Goal: Task Accomplishment & Management: Manage account settings

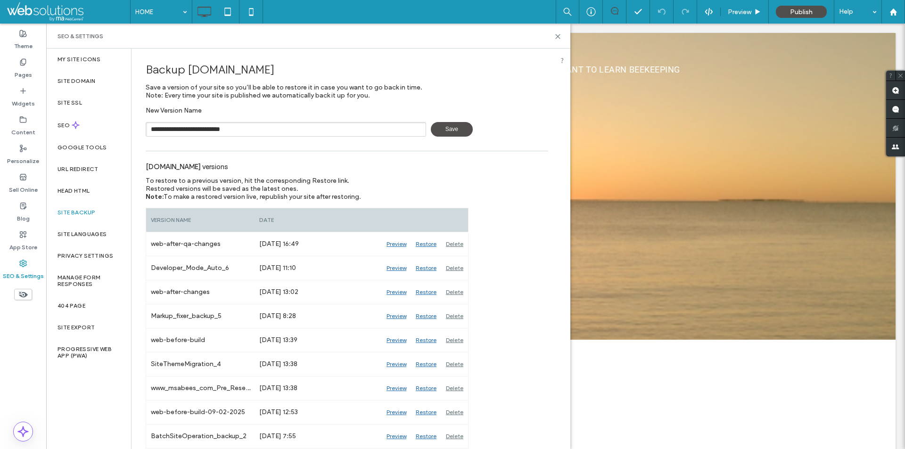
type input "**********"
click at [554, 35] on icon at bounding box center [557, 36] width 7 height 7
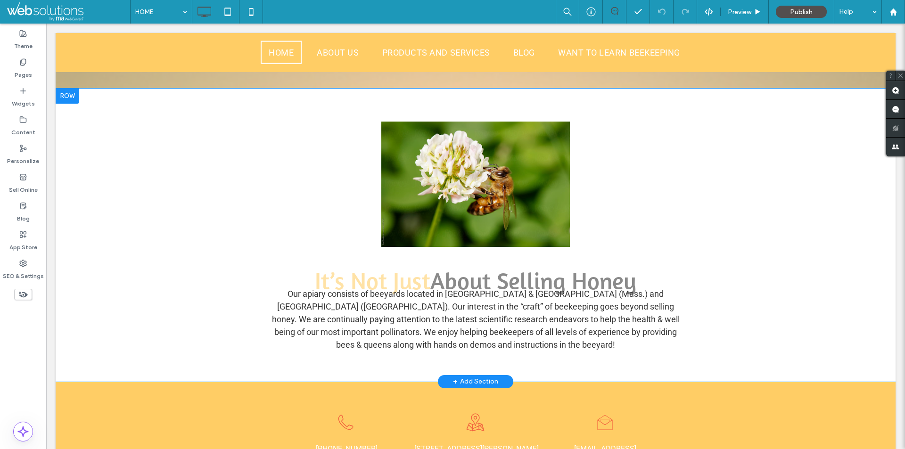
scroll to position [283, 0]
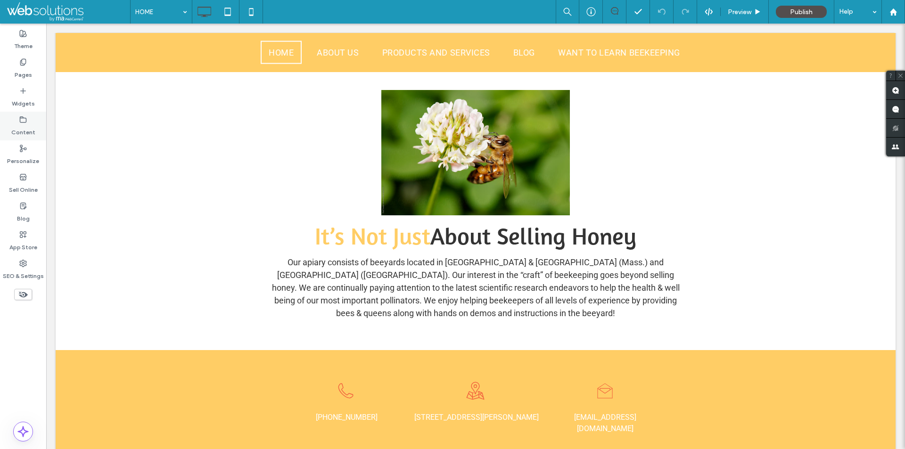
click at [26, 114] on div "Content" at bounding box center [23, 126] width 46 height 29
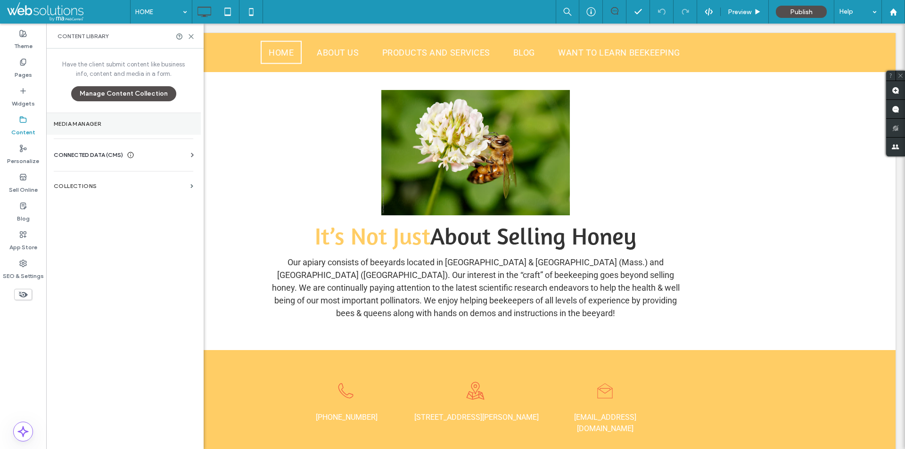
click at [144, 126] on label "Media Manager" at bounding box center [124, 124] width 140 height 7
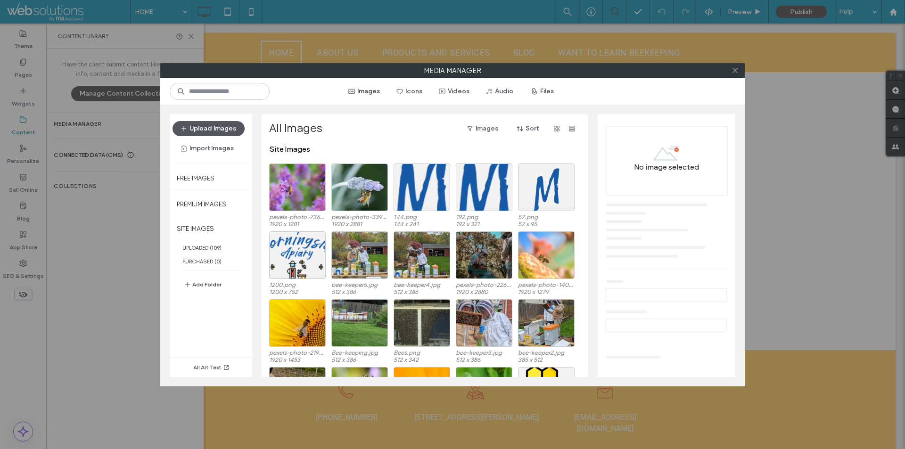
click at [213, 123] on button "Upload Images" at bounding box center [209, 128] width 72 height 15
drag, startPoint x: 375, startPoint y: 136, endPoint x: 356, endPoint y: 139, distance: 19.1
click at [356, 139] on div "All Images Images Sort" at bounding box center [424, 133] width 310 height 24
click at [204, 282] on button "Add Folder" at bounding box center [203, 284] width 38 height 11
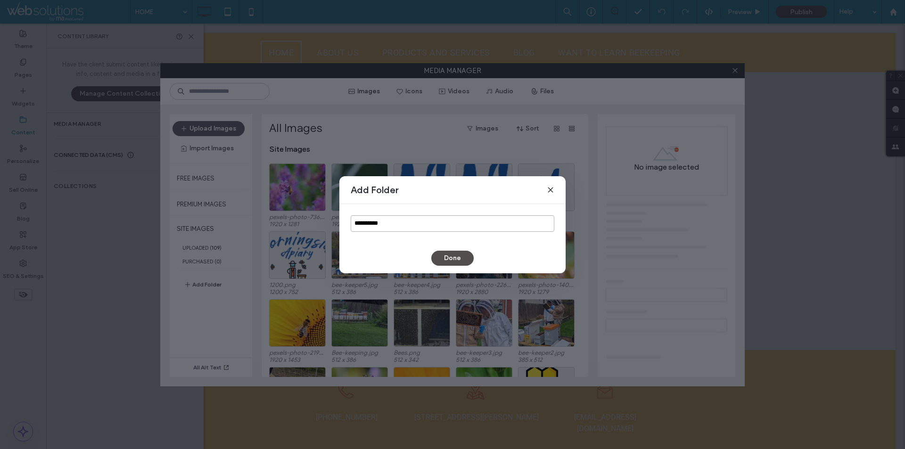
click at [407, 220] on input "**********" at bounding box center [453, 223] width 204 height 16
click at [404, 225] on input "**********" at bounding box center [453, 223] width 204 height 16
type input "**********"
click at [437, 261] on button "Done" at bounding box center [452, 258] width 42 height 15
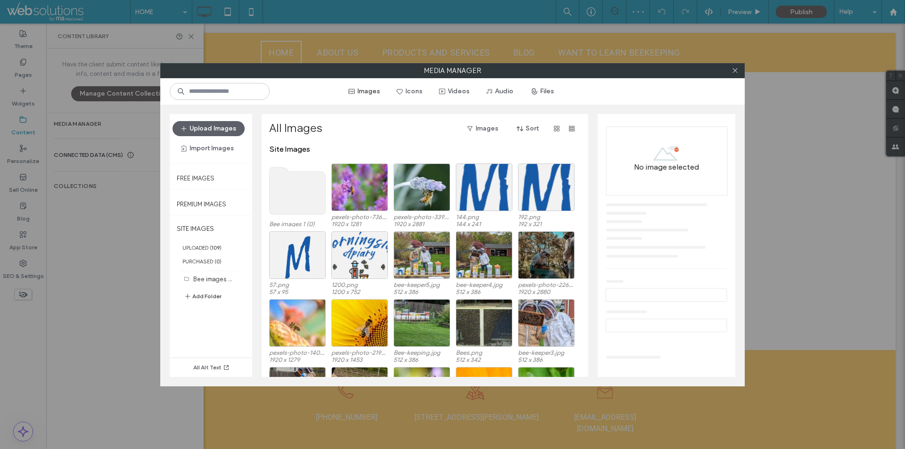
click at [291, 191] on use at bounding box center [298, 190] width 56 height 47
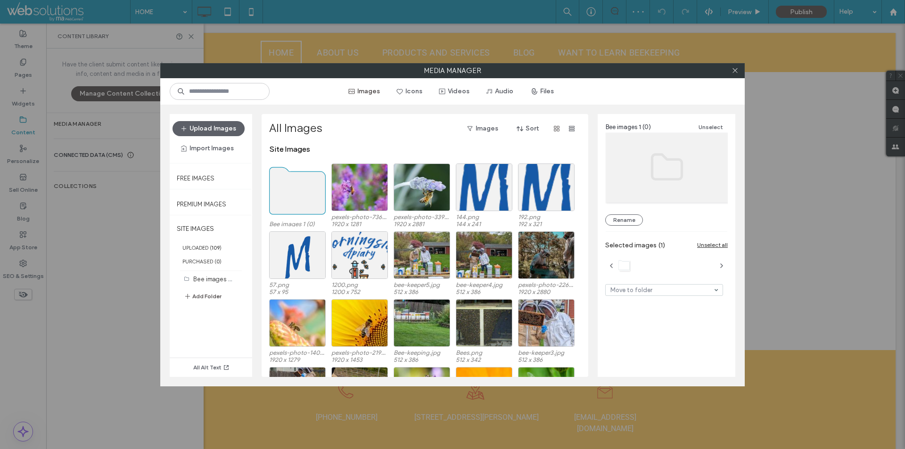
click at [291, 191] on use at bounding box center [298, 190] width 56 height 47
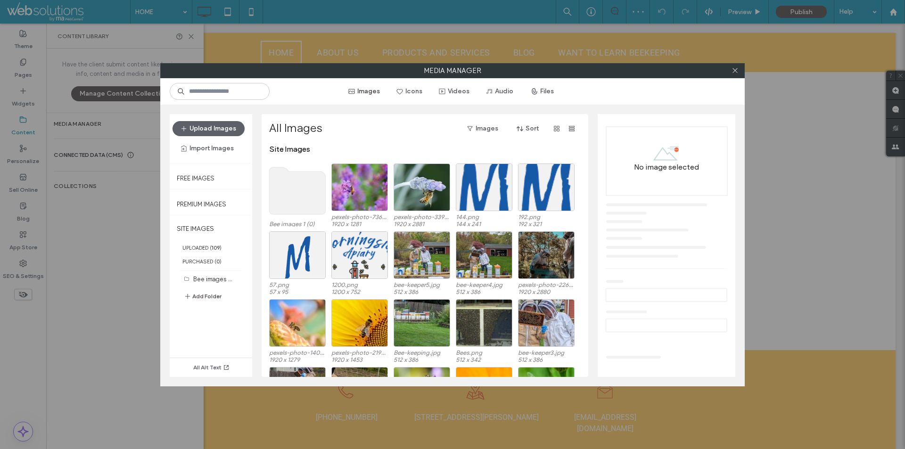
click at [291, 191] on use at bounding box center [298, 190] width 56 height 47
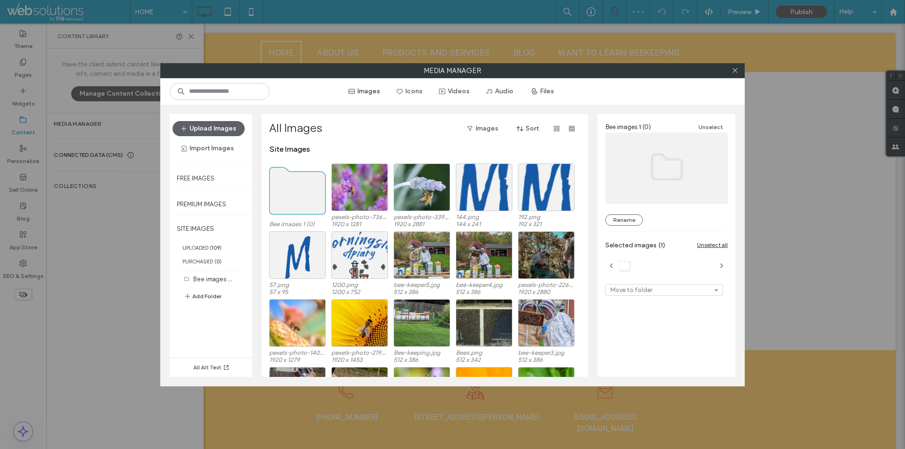
click at [291, 191] on use at bounding box center [298, 190] width 56 height 47
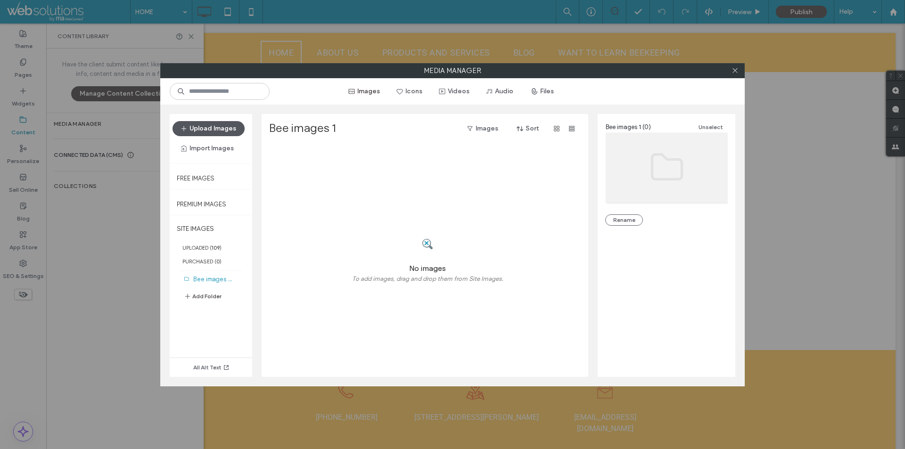
click at [224, 130] on button "Upload Images" at bounding box center [209, 128] width 72 height 15
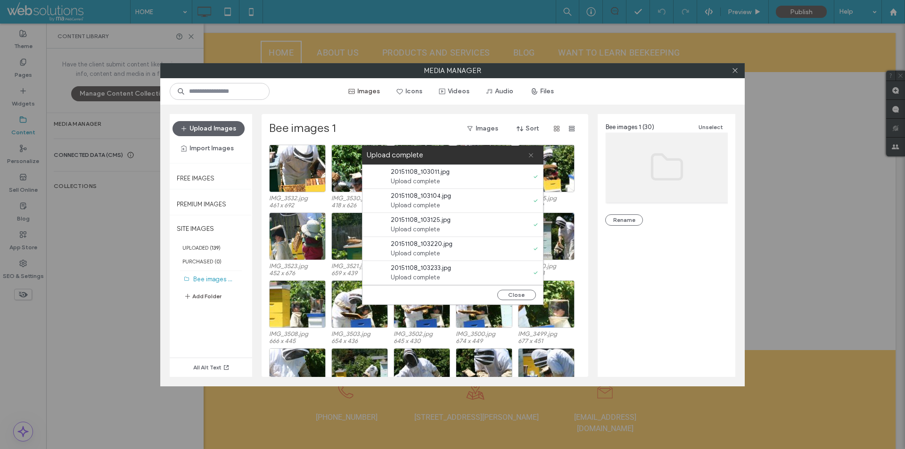
click at [532, 154] on use at bounding box center [531, 155] width 4 height 4
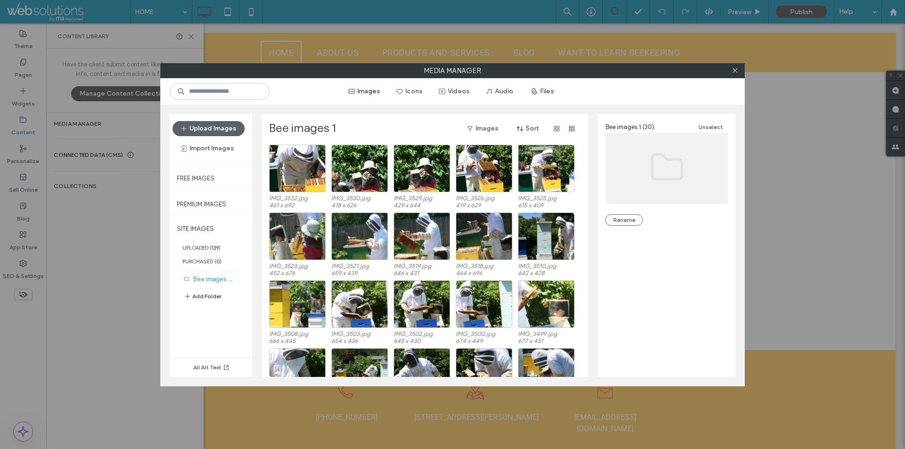
click at [206, 296] on button "Add Folder" at bounding box center [203, 296] width 38 height 11
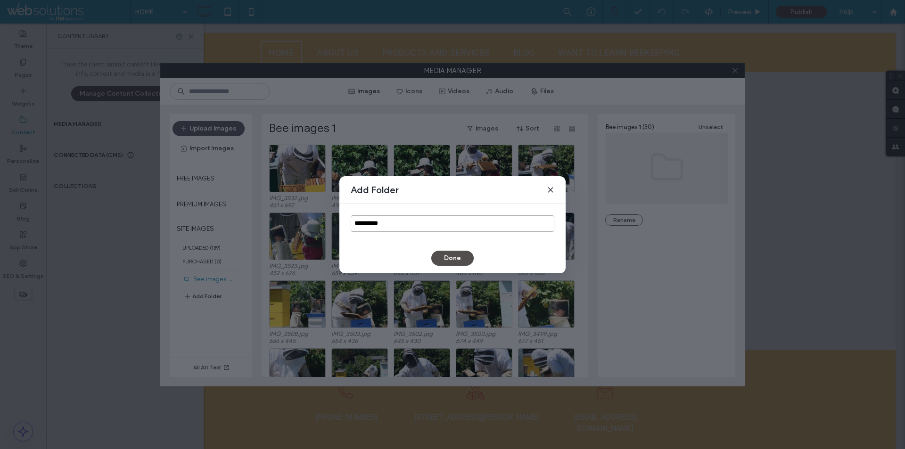
click at [420, 222] on input "**********" at bounding box center [453, 223] width 204 height 16
type input "**********"
click at [445, 254] on button "Done" at bounding box center [452, 258] width 42 height 15
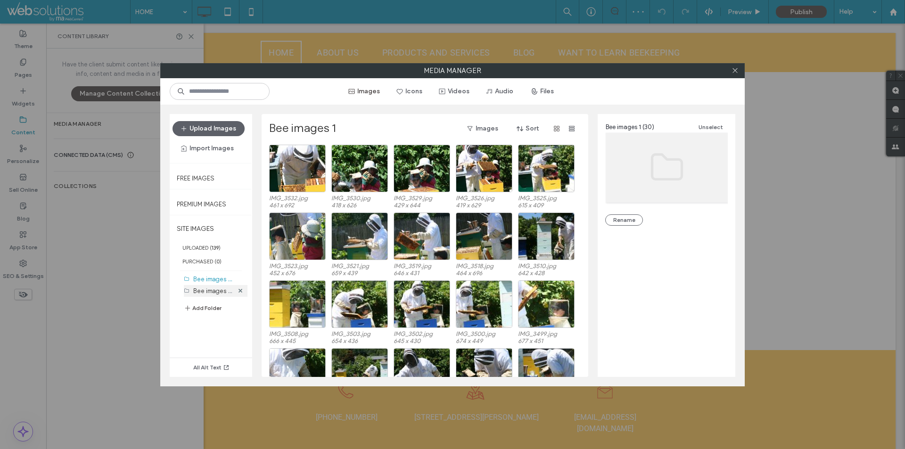
click at [217, 295] on div "Bee images 2 (0)" at bounding box center [213, 291] width 40 height 10
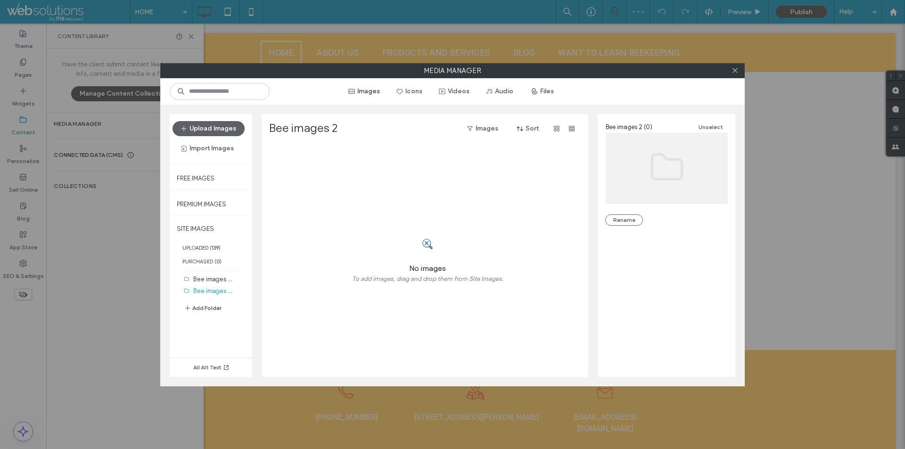
click at [407, 260] on div at bounding box center [427, 244] width 151 height 37
click at [227, 129] on button "Upload Images" at bounding box center [209, 128] width 72 height 15
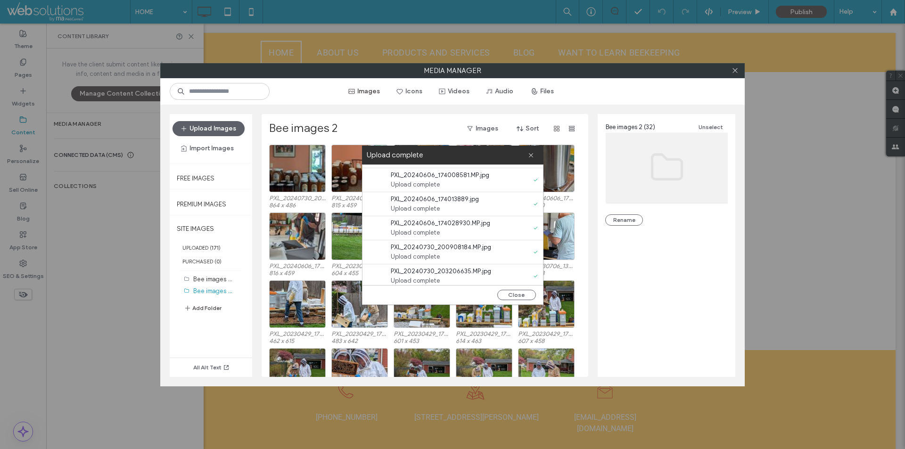
scroll to position [649, 0]
click at [529, 155] on icon at bounding box center [531, 155] width 6 height 6
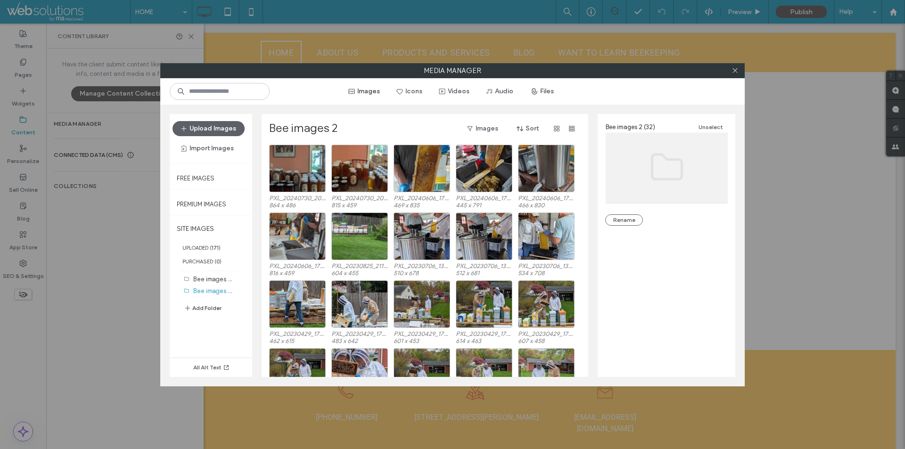
scroll to position [0, 0]
click at [203, 310] on button "Add Folder" at bounding box center [203, 308] width 38 height 11
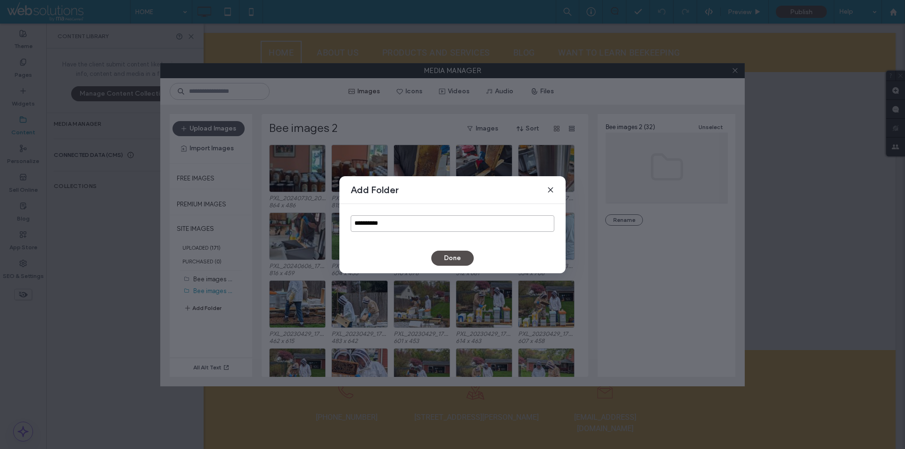
click at [430, 224] on input "**********" at bounding box center [453, 223] width 204 height 16
type input "**********"
click at [444, 259] on button "Done" at bounding box center [452, 258] width 42 height 15
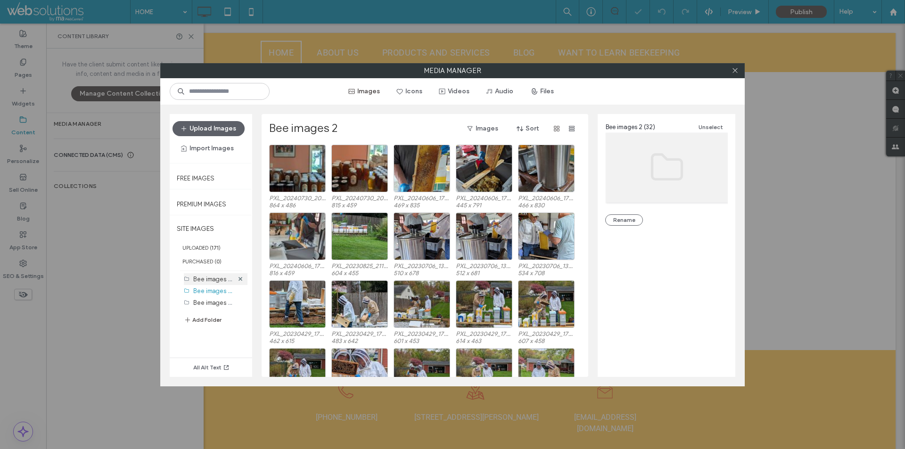
click at [210, 273] on div "Bee images 1 (30)" at bounding box center [213, 279] width 40 height 12
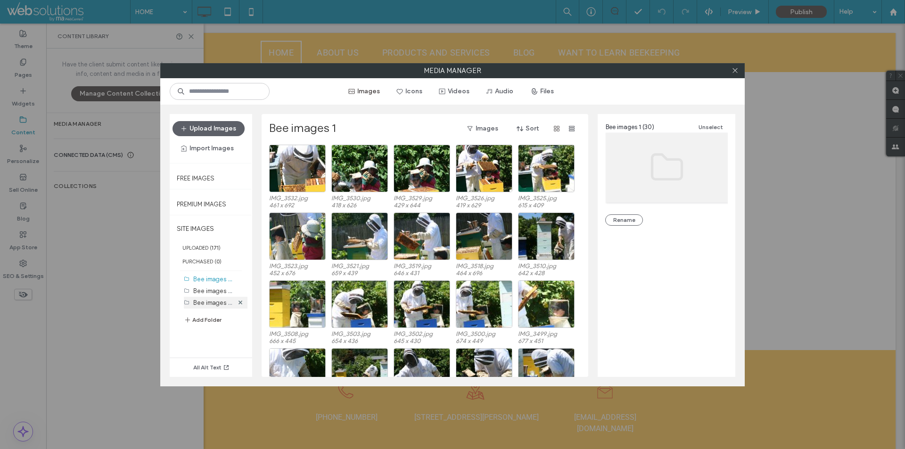
click at [216, 304] on label "Bee images 3 (0)" at bounding box center [217, 302] width 48 height 9
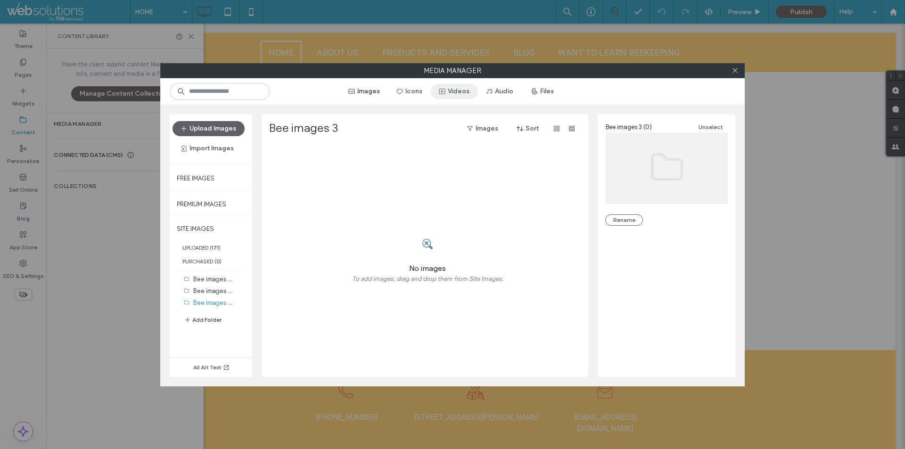
click at [454, 89] on button "Videos" at bounding box center [454, 91] width 47 height 15
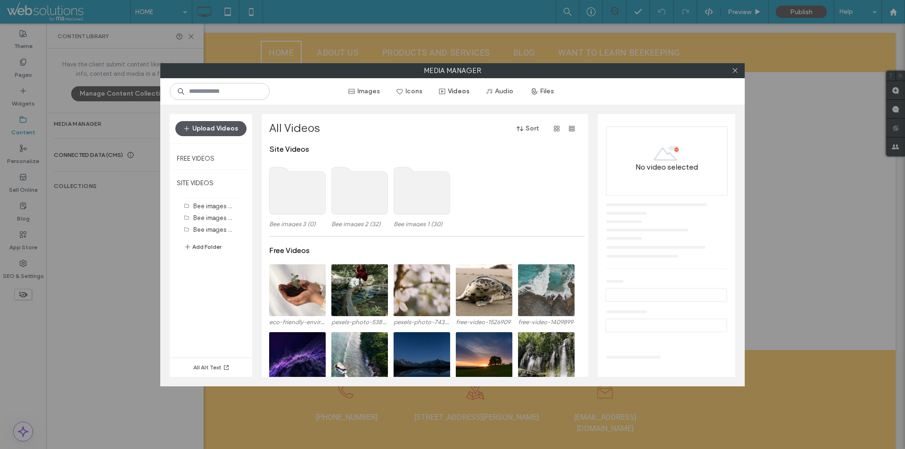
click at [230, 124] on button "Upload Videos" at bounding box center [210, 128] width 71 height 15
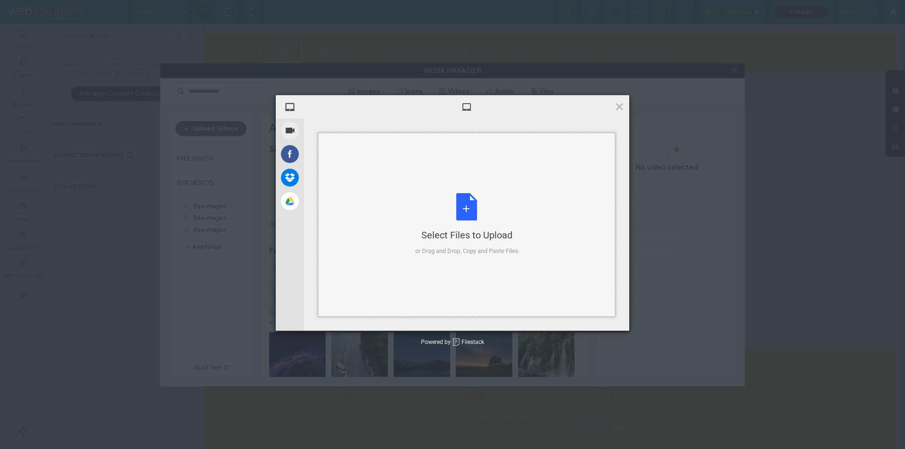
click at [463, 189] on div "Select Files to Upload or Drag and Drop, Copy and Paste Files" at bounding box center [466, 225] width 297 height 184
click at [620, 107] on span at bounding box center [619, 106] width 10 height 10
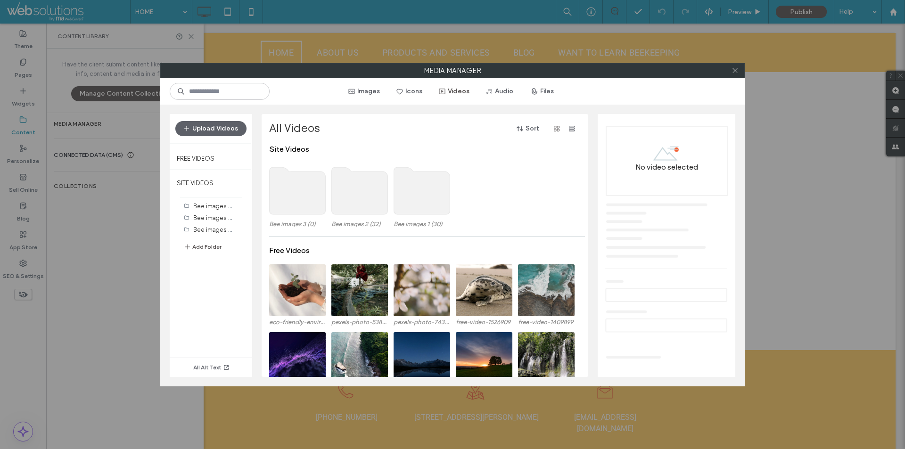
click at [296, 199] on use at bounding box center [298, 190] width 56 height 47
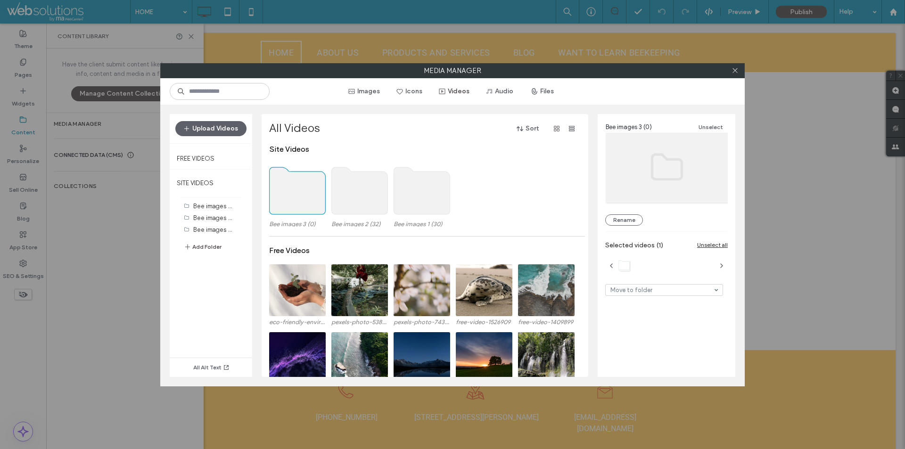
click at [296, 199] on use at bounding box center [298, 190] width 56 height 47
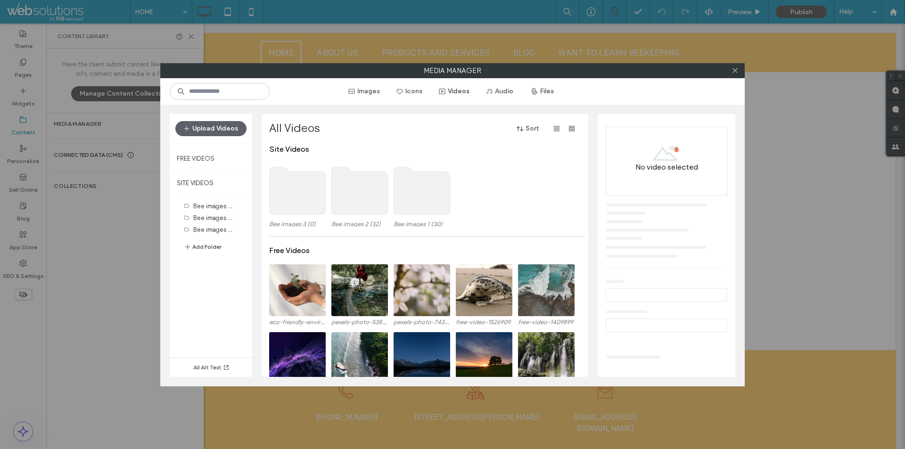
click at [296, 199] on use at bounding box center [298, 190] width 56 height 47
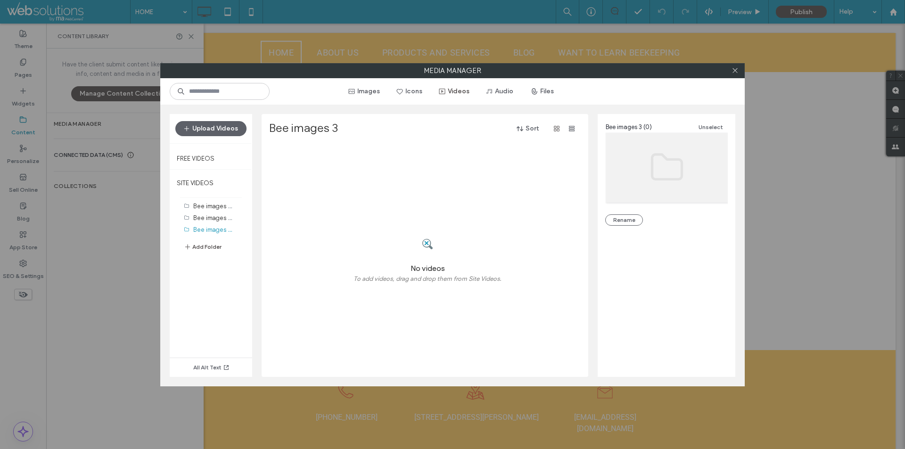
click at [481, 249] on div at bounding box center [428, 244] width 148 height 37
click at [225, 127] on button "Upload Videos" at bounding box center [210, 128] width 71 height 15
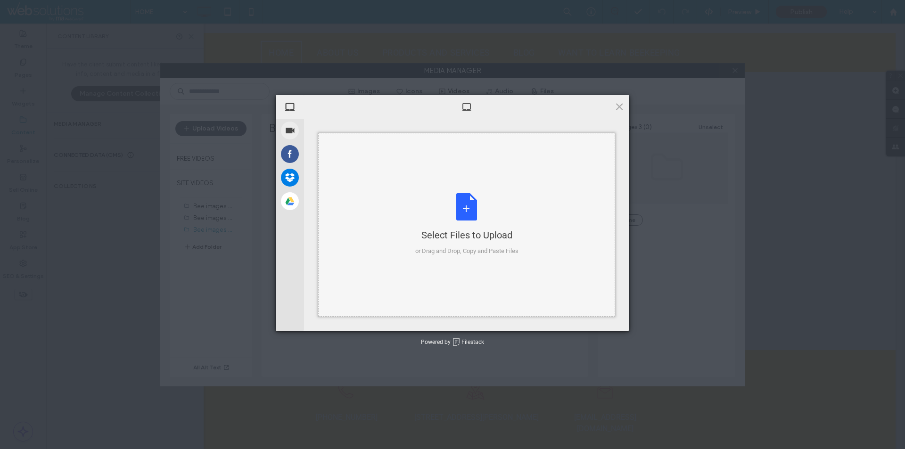
click at [371, 181] on div "Select Files to Upload or Drag and Drop, Copy and Paste Files" at bounding box center [466, 225] width 297 height 184
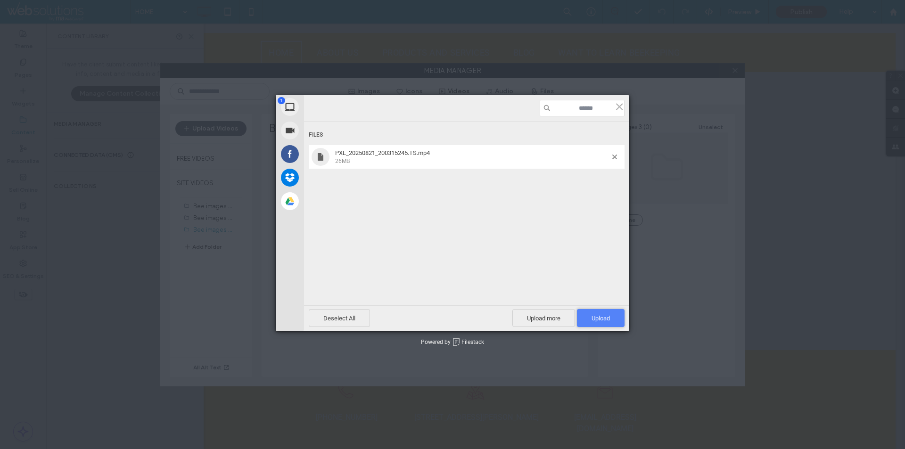
click at [611, 321] on span "Upload 1" at bounding box center [601, 318] width 48 height 18
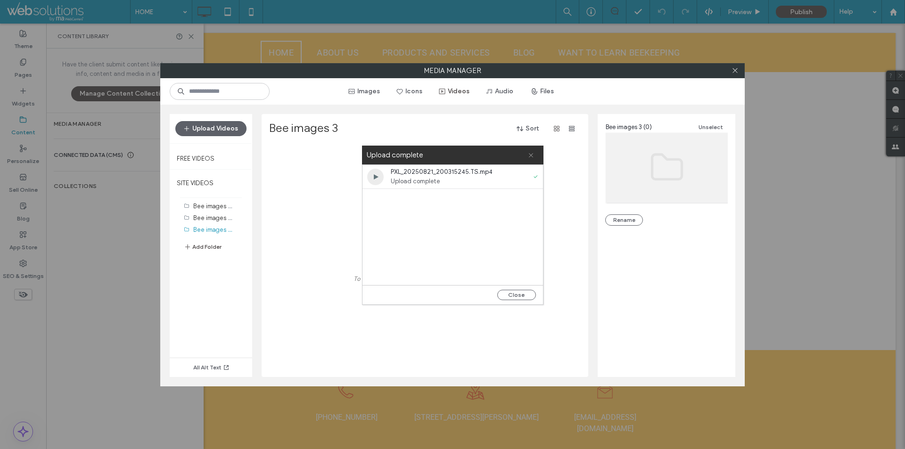
click at [530, 154] on use at bounding box center [531, 155] width 4 height 4
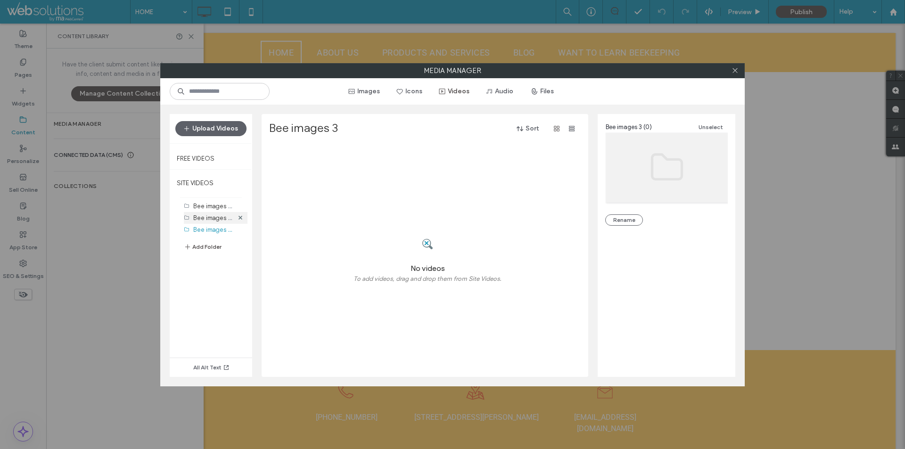
click at [204, 222] on div "Bee images 2 (32)" at bounding box center [213, 218] width 40 height 10
click at [206, 228] on label "Bee images 3 (0)" at bounding box center [217, 229] width 48 height 9
click at [448, 88] on span "button" at bounding box center [442, 91] width 9 height 14
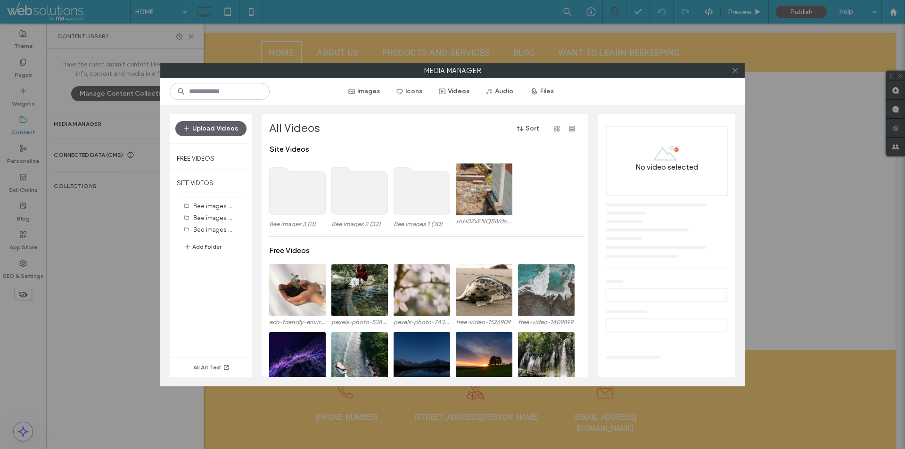
click at [429, 190] on use at bounding box center [422, 190] width 56 height 47
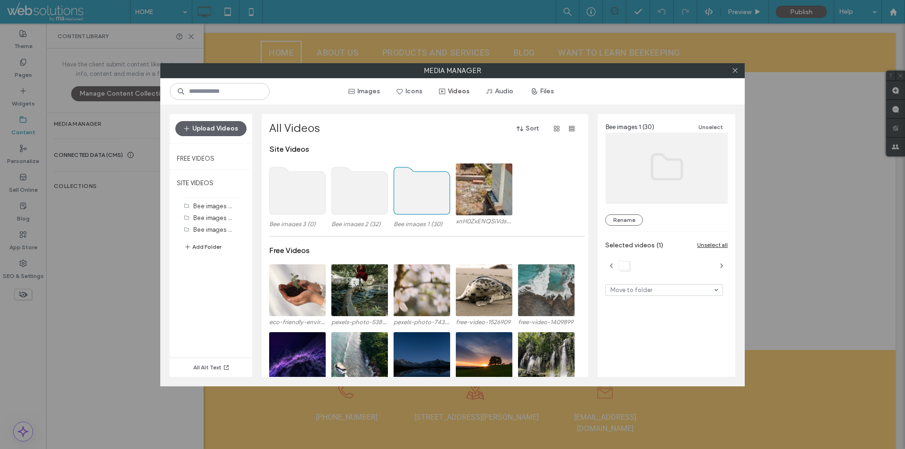
click at [429, 190] on use at bounding box center [422, 190] width 56 height 47
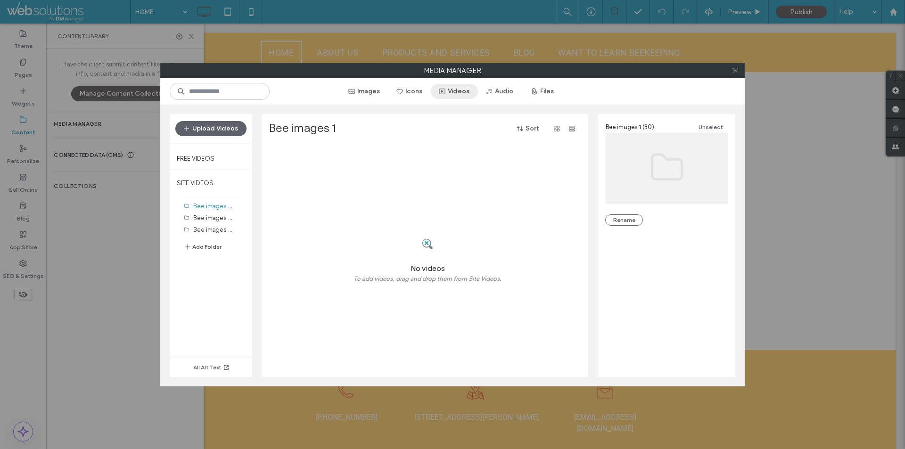
click at [460, 91] on button "Videos" at bounding box center [454, 91] width 47 height 15
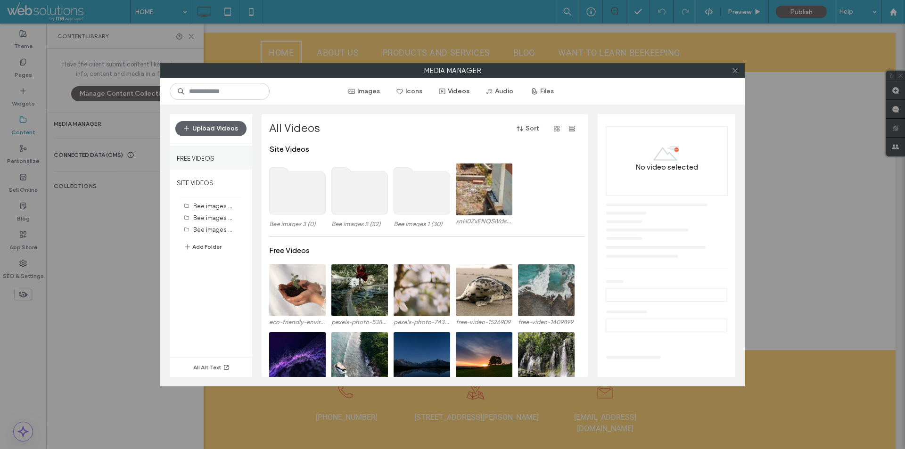
click at [202, 157] on label "Free Videos" at bounding box center [196, 156] width 38 height 12
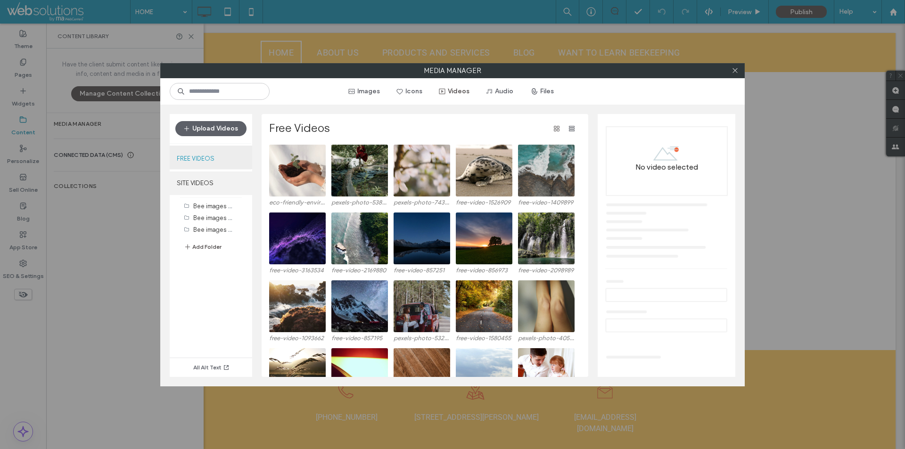
click at [214, 193] on label "SITE VIDEOS" at bounding box center [211, 184] width 82 height 24
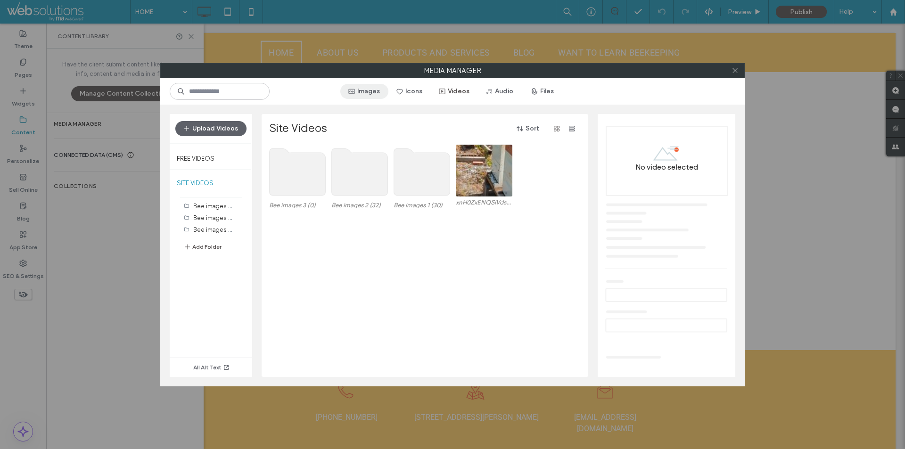
click at [362, 98] on button "Images" at bounding box center [364, 91] width 48 height 15
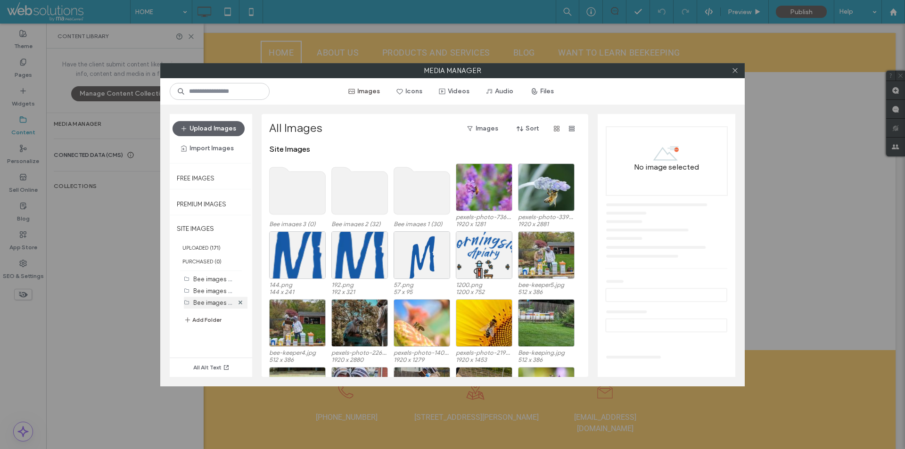
click at [213, 303] on label "Bee images 3 (0)" at bounding box center [217, 302] width 48 height 9
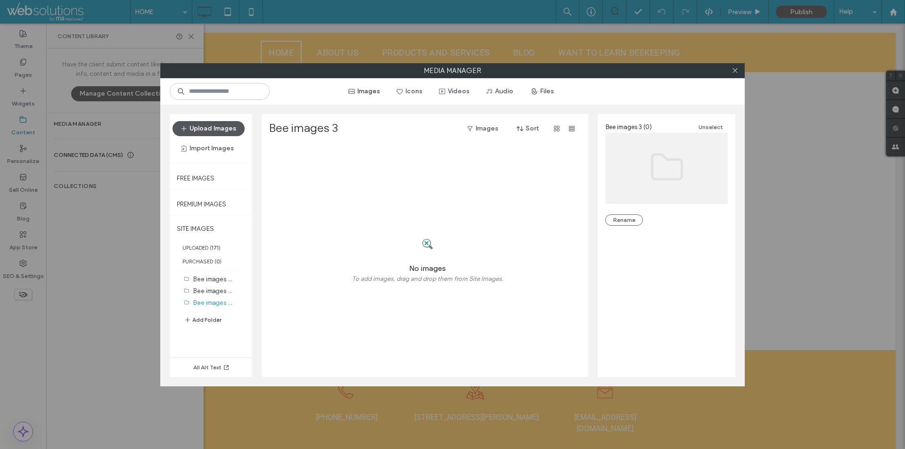
click at [214, 129] on button "Upload Images" at bounding box center [209, 128] width 72 height 15
click at [224, 131] on button "Upload Images" at bounding box center [209, 128] width 72 height 15
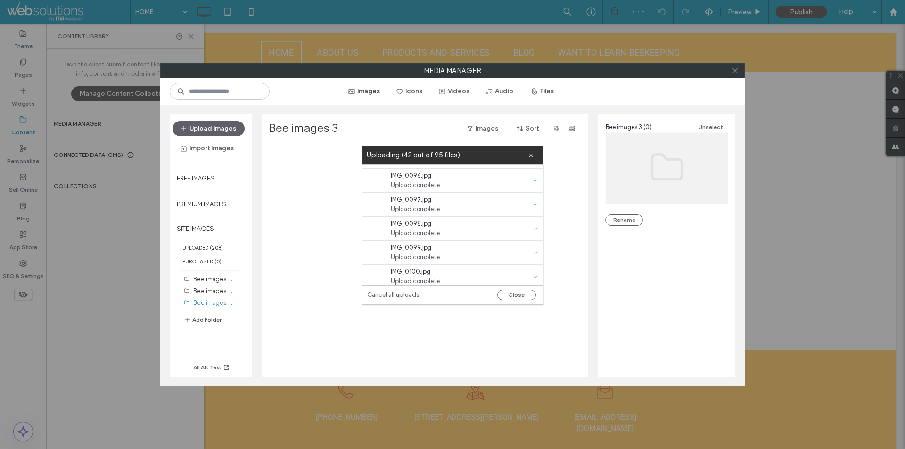
scroll to position [377, 0]
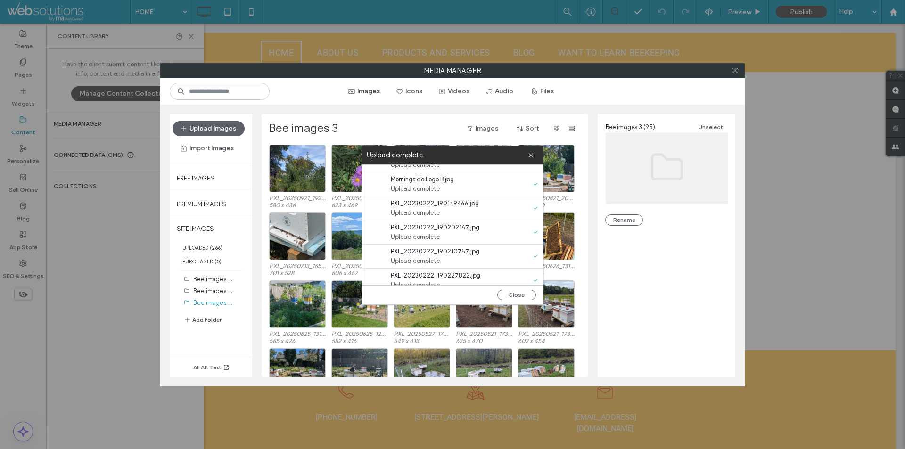
click at [536, 156] on div "Upload complete" at bounding box center [452, 155] width 181 height 19
click at [528, 152] on icon at bounding box center [531, 155] width 6 height 6
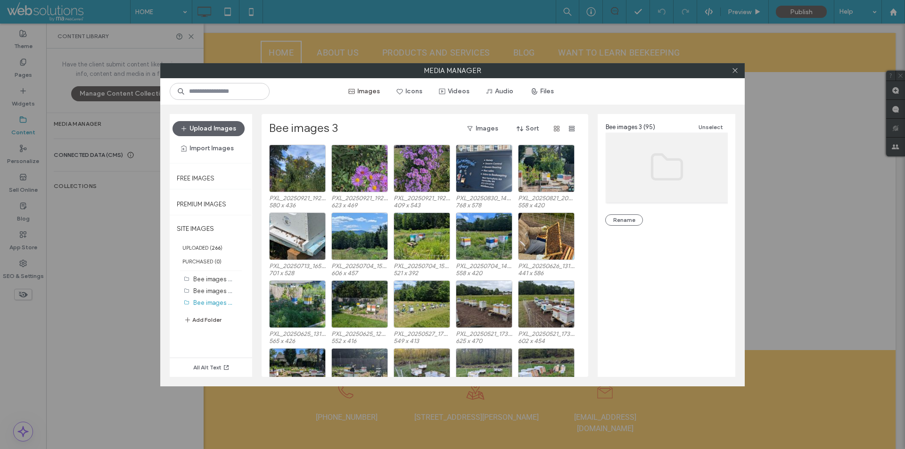
click at [364, 82] on div "Images Icons Videos Audio Files" at bounding box center [452, 91] width 584 height 26
click at [365, 88] on button "Images" at bounding box center [364, 91] width 48 height 15
